Goal: Book appointment/travel/reservation

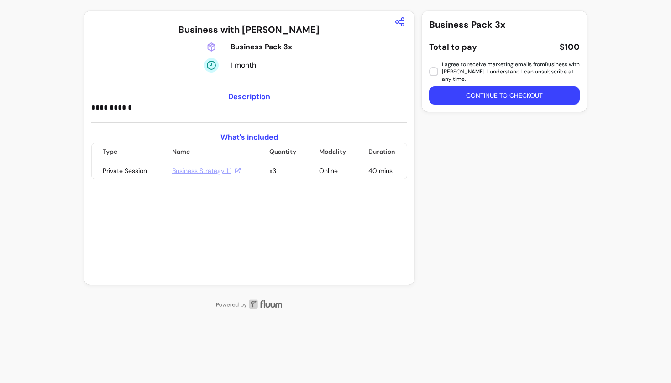
click at [477, 90] on button "Continue to checkout" at bounding box center [504, 95] width 151 height 18
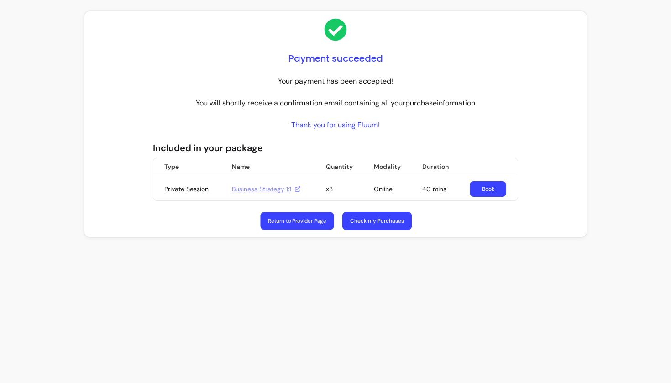
click at [314, 221] on link "Return to Provider Page" at bounding box center [296, 221] width 73 height 18
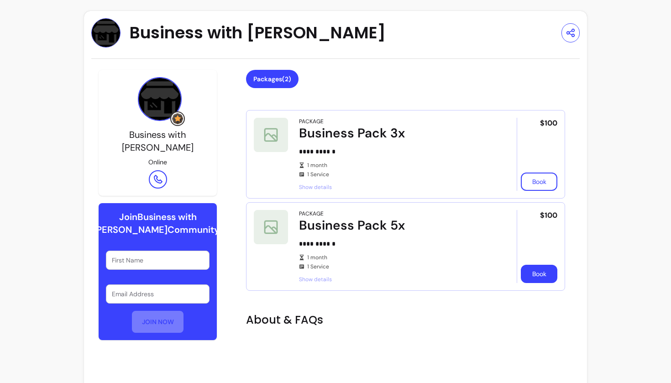
click at [538, 276] on button "Book" at bounding box center [539, 274] width 36 height 18
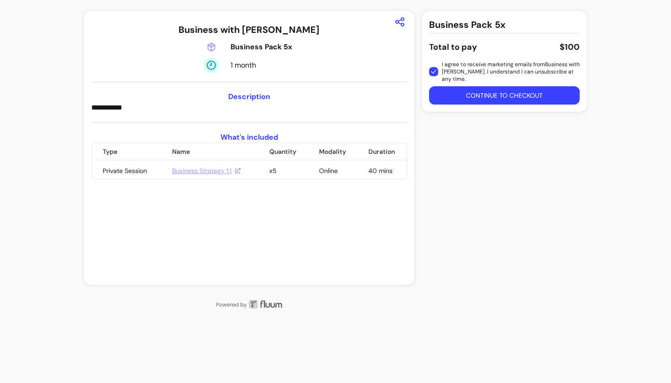
click at [460, 86] on button "Continue to checkout" at bounding box center [504, 95] width 151 height 18
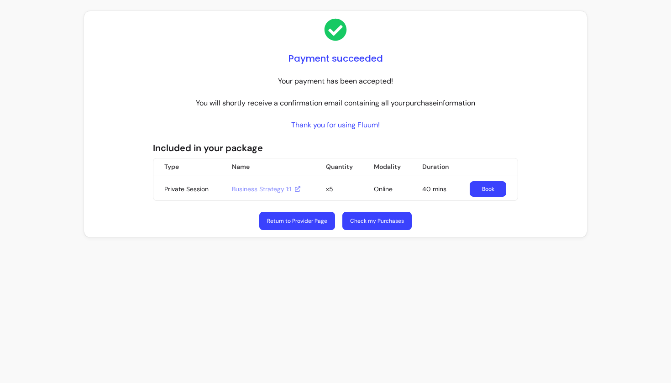
click at [492, 186] on link "Book" at bounding box center [487, 189] width 36 height 16
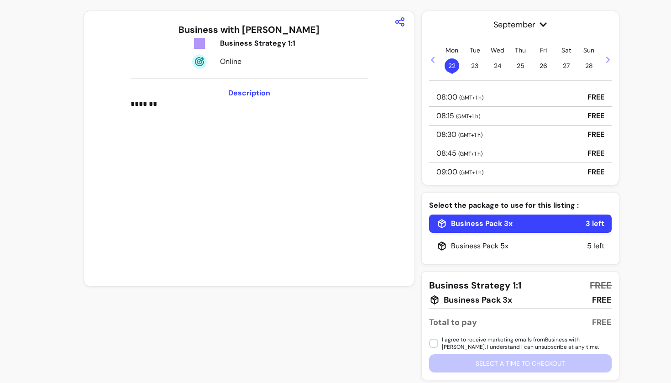
click at [461, 242] on div "Business Pack 5x" at bounding box center [472, 245] width 72 height 11
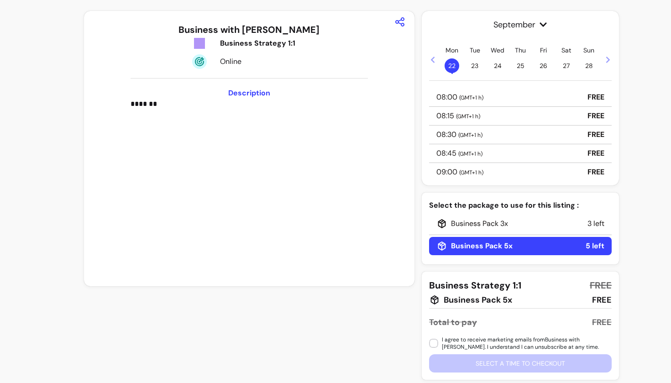
scroll to position [2, 0]
click at [467, 95] on span "( GMT+1 h )" at bounding box center [471, 95] width 24 height 7
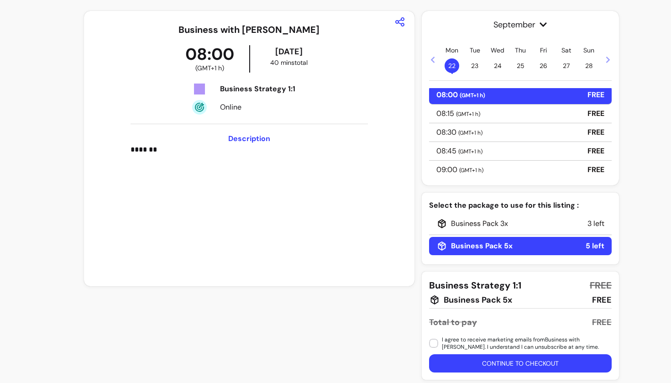
click at [459, 228] on div "Business Pack 3x" at bounding box center [472, 223] width 72 height 11
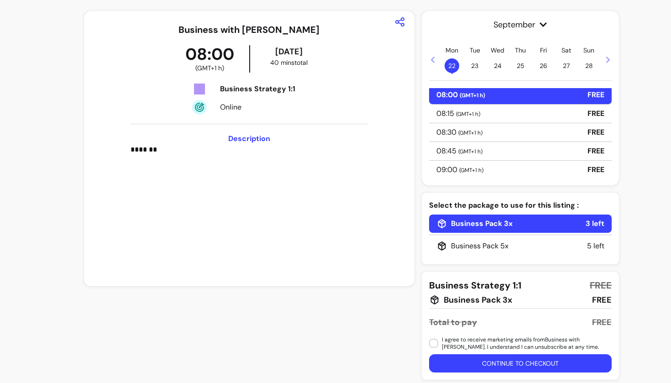
drag, startPoint x: 499, startPoint y: 366, endPoint x: 598, endPoint y: 277, distance: 133.4
click at [598, 277] on div "Business Strategy 1:1 FREE Business Pack 3x FREE Total to pay FREE I agree to r…" at bounding box center [520, 325] width 197 height 108
click at [529, 242] on div "Business Pack 5x 5 left" at bounding box center [520, 246] width 182 height 18
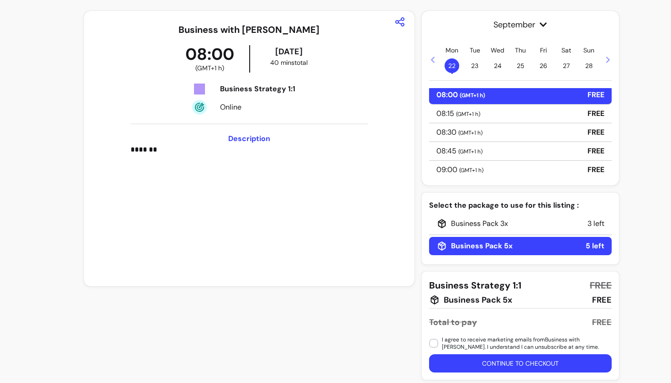
click at [491, 232] on div "Business Pack 3x 3 left" at bounding box center [520, 223] width 182 height 18
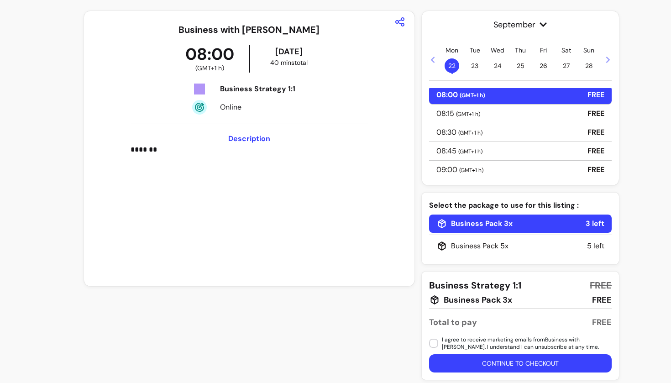
click at [493, 369] on button "Continue to checkout" at bounding box center [520, 363] width 182 height 18
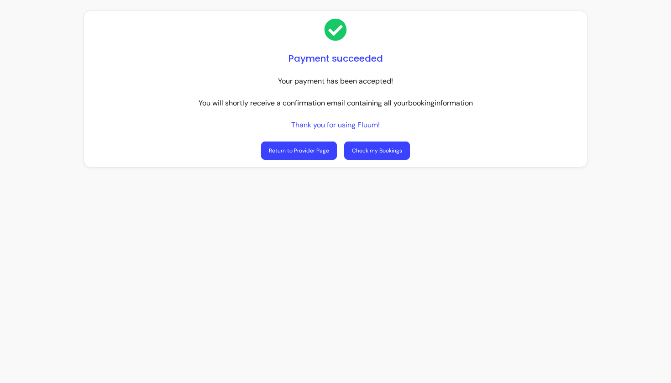
click at [380, 152] on link "Check my Bookings" at bounding box center [377, 150] width 66 height 18
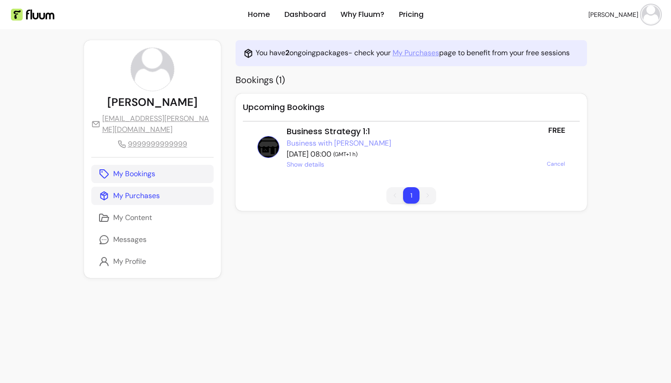
click at [170, 195] on link "My Purchases" at bounding box center [152, 196] width 122 height 18
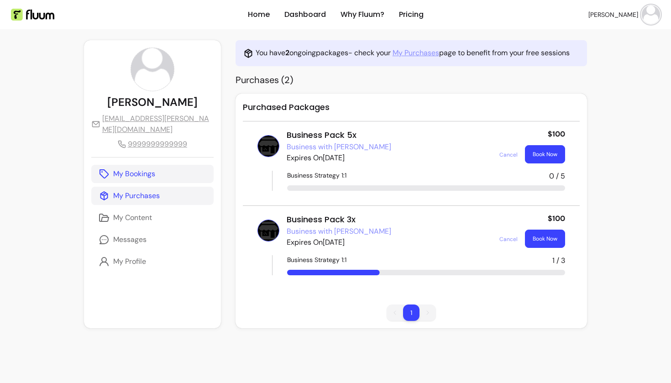
click at [149, 171] on p "My Bookings" at bounding box center [134, 173] width 42 height 11
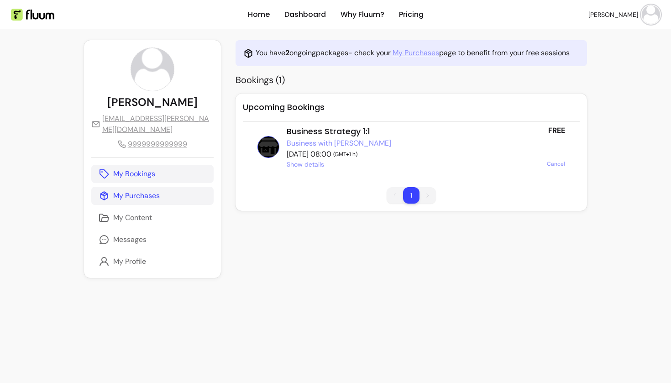
click at [144, 198] on p "My Purchases" at bounding box center [136, 195] width 47 height 11
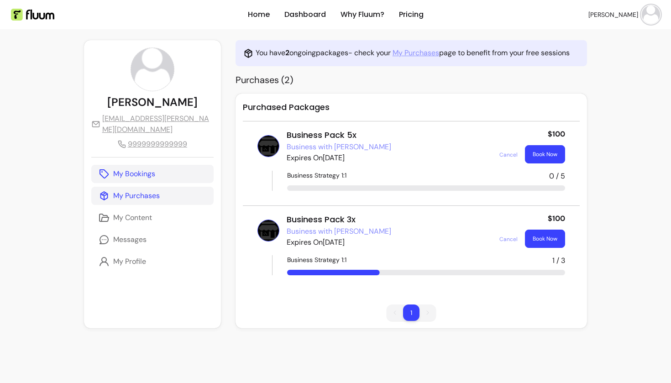
click at [141, 175] on p "My Bookings" at bounding box center [134, 173] width 42 height 11
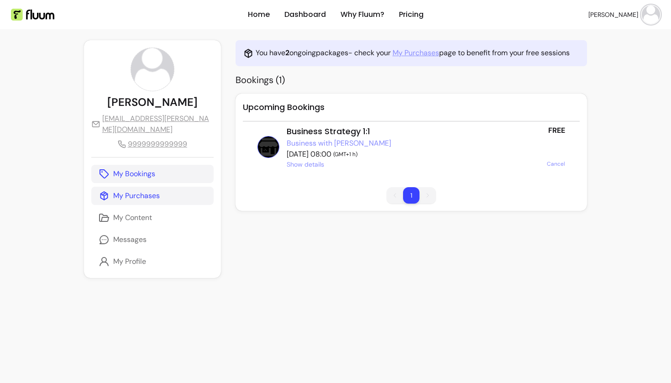
click at [150, 197] on p "My Purchases" at bounding box center [136, 195] width 47 height 11
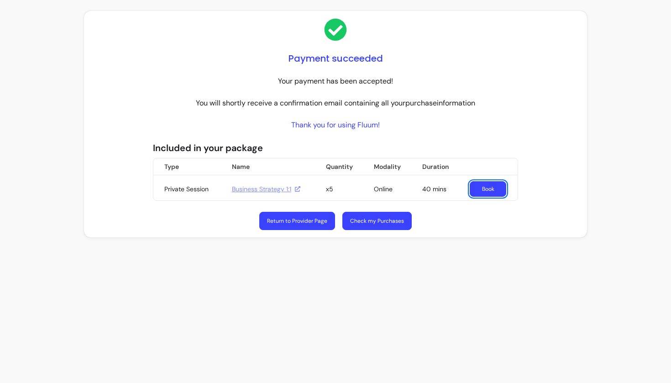
click at [491, 193] on link "Book" at bounding box center [487, 189] width 36 height 16
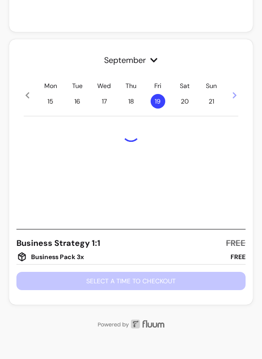
scroll to position [244, 0]
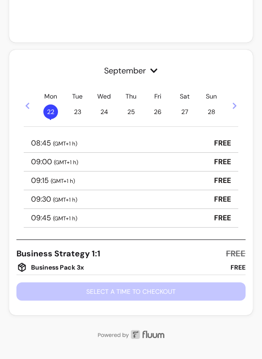
click at [90, 169] on div "09:00 ( GMT+1 h ) FREE" at bounding box center [131, 162] width 214 height 19
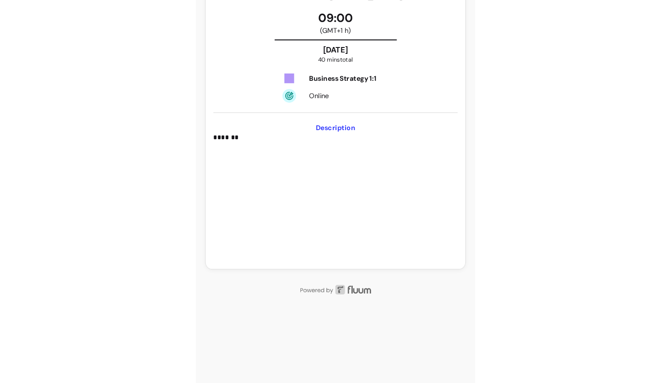
scroll to position [0, 0]
